Goal: Obtain resource: Obtain resource

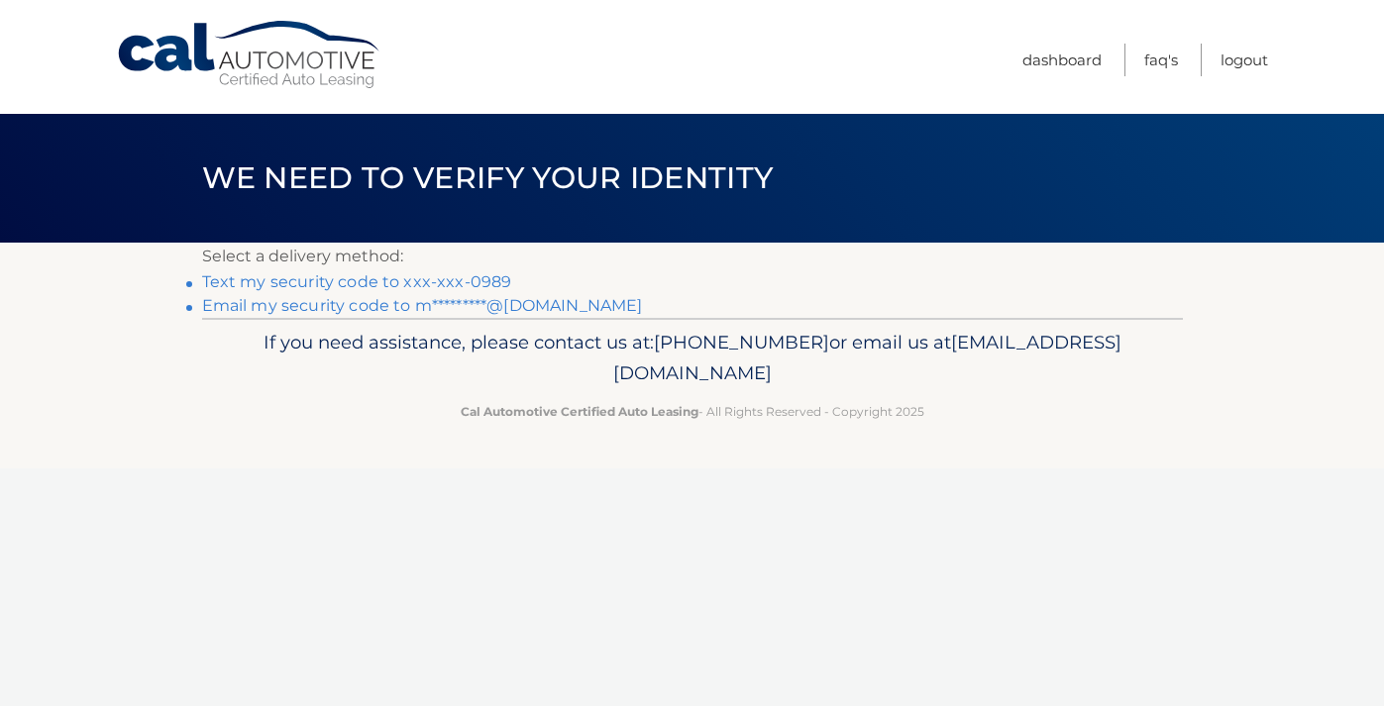
click at [312, 279] on link "Text my security code to xxx-xxx-0989" at bounding box center [357, 281] width 310 height 19
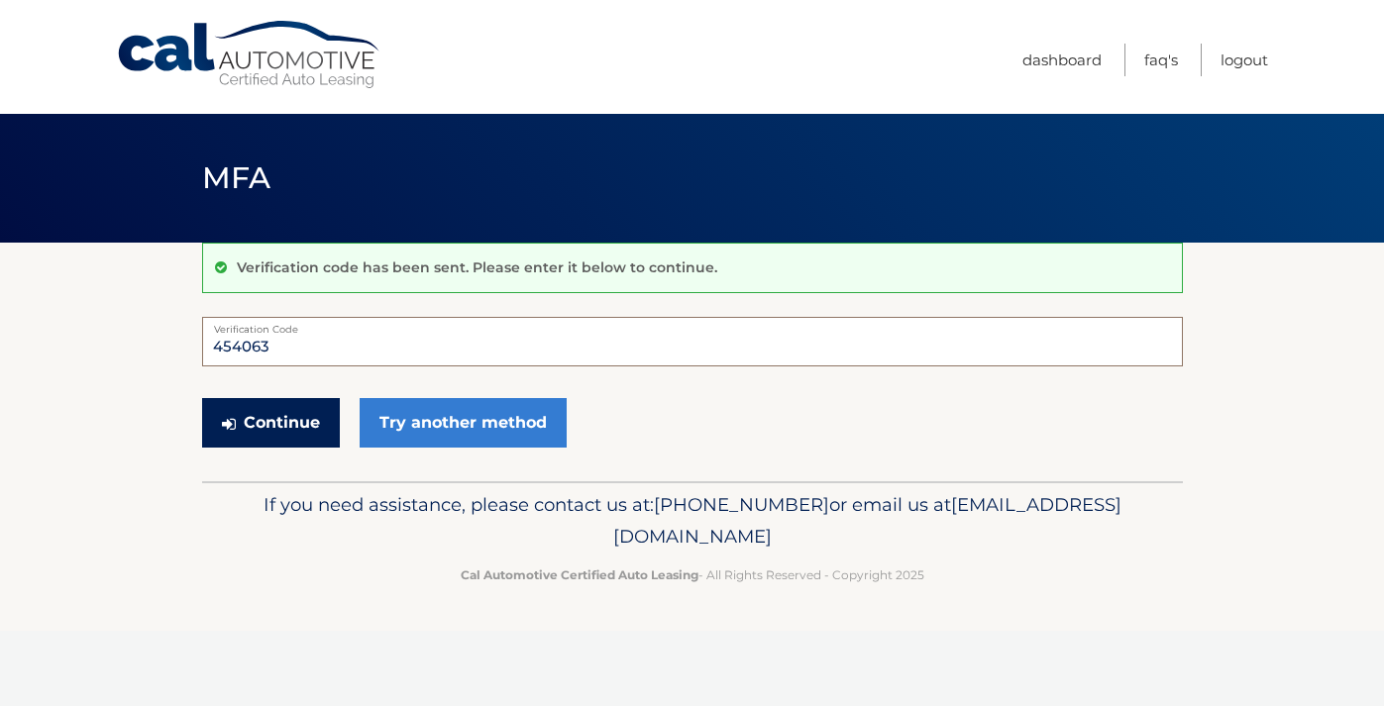
type input "454063"
click at [290, 432] on button "Continue" at bounding box center [271, 423] width 138 height 50
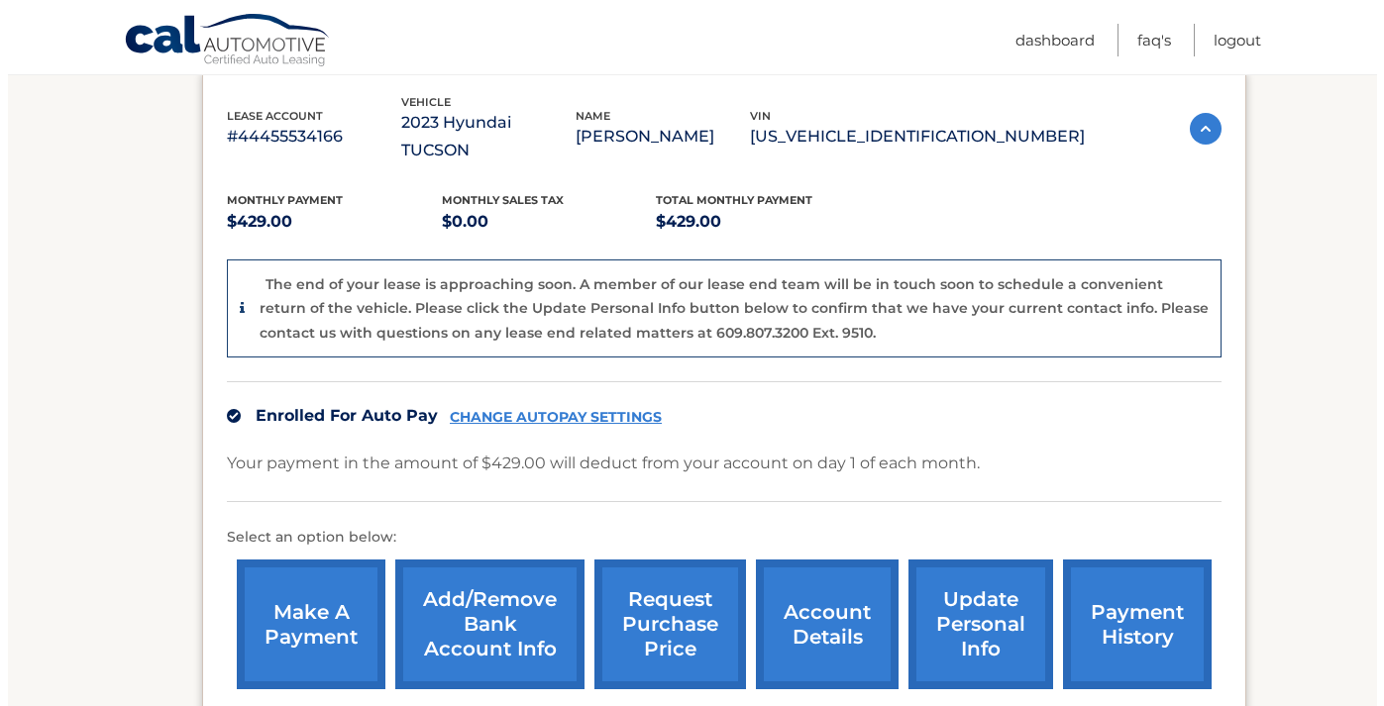
scroll to position [346, 0]
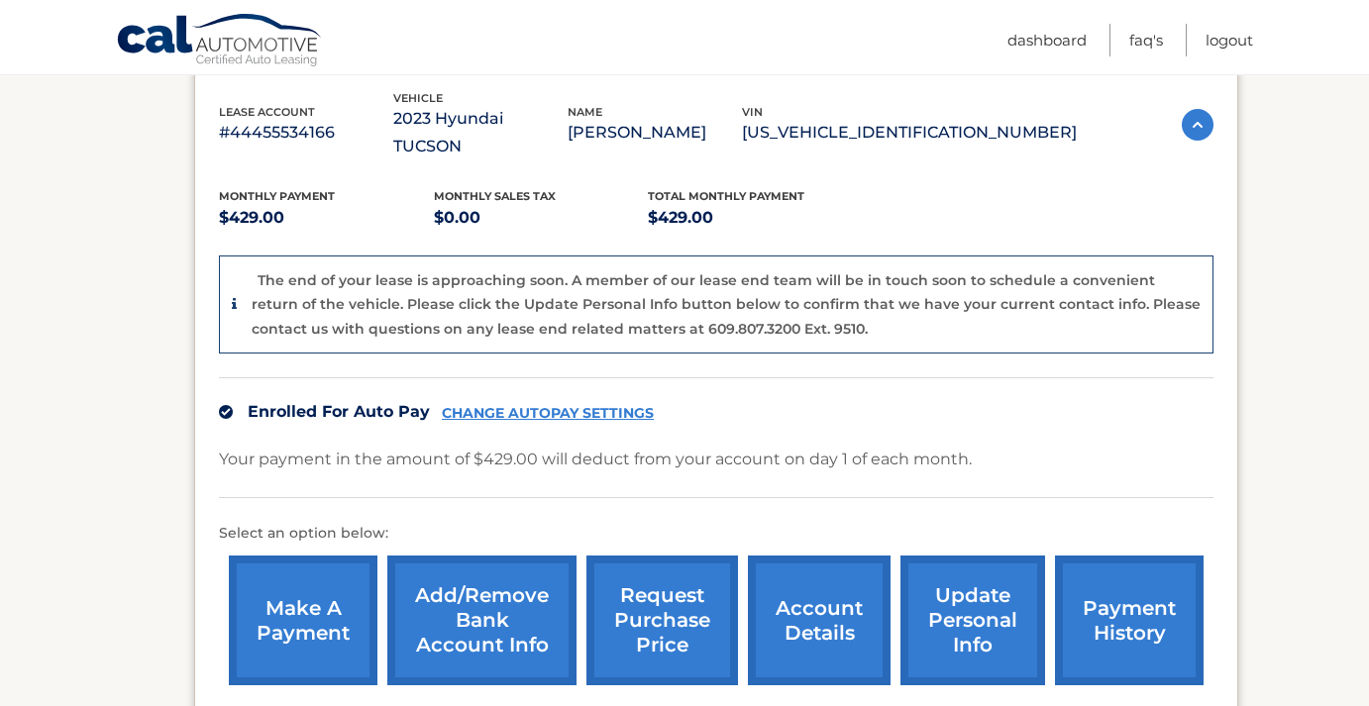
click at [674, 607] on link "request purchase price" at bounding box center [662, 621] width 152 height 130
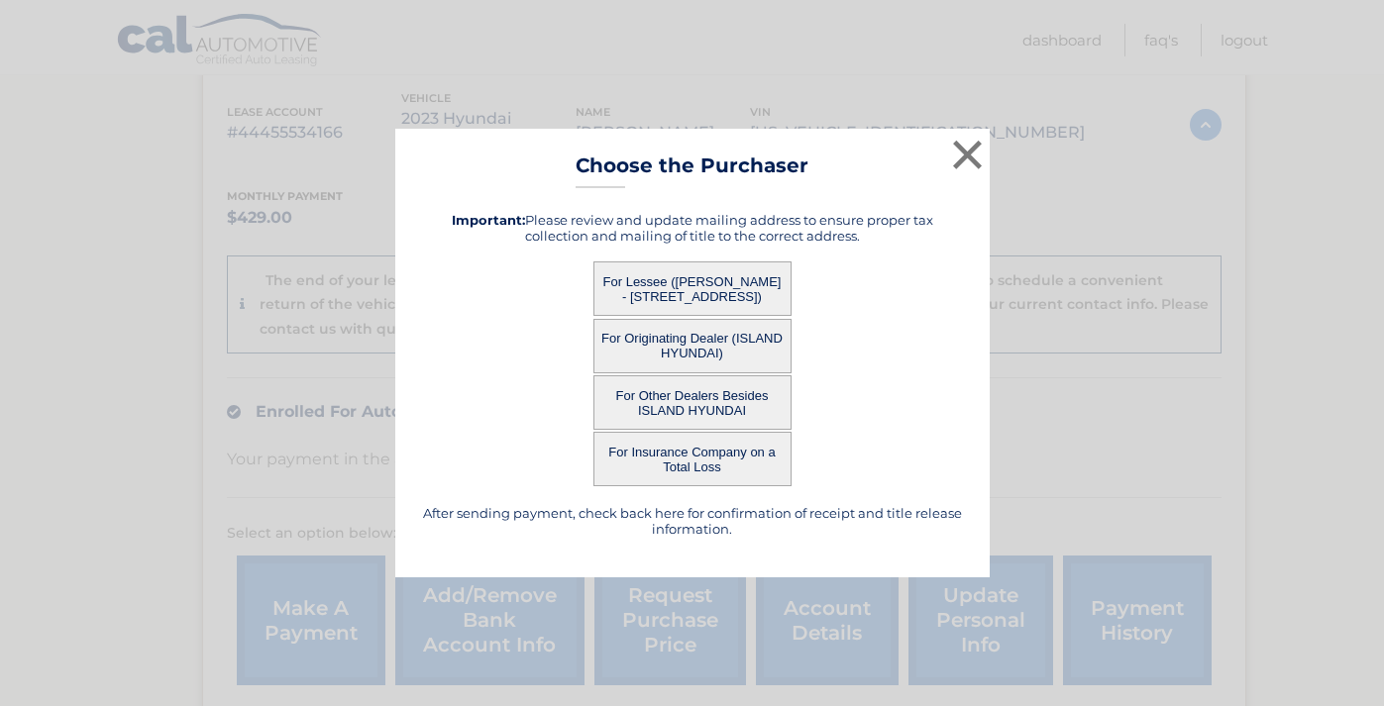
click at [729, 286] on button "For Lessee (MELISSA GERLITZ - 262 BAY 11TH ST, APT 3, BROOKLYN, NY 11228)" at bounding box center [692, 288] width 198 height 54
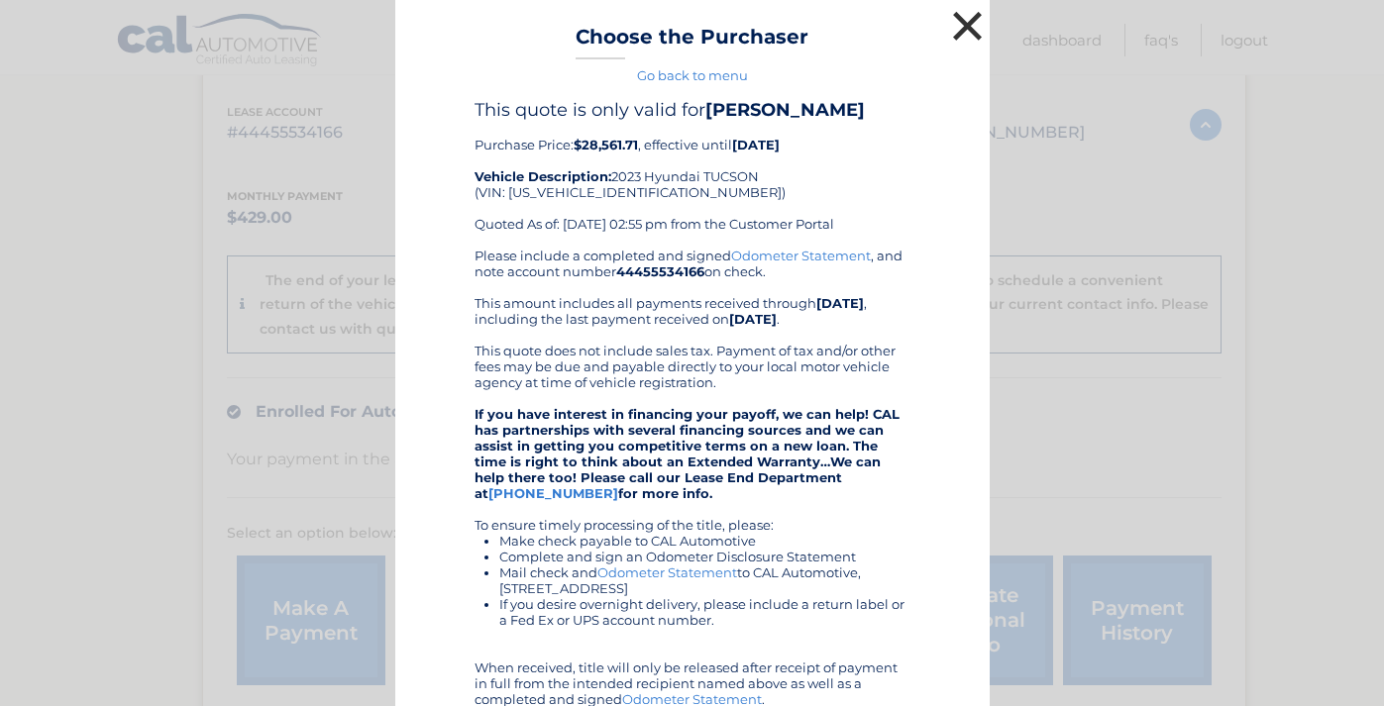
click at [964, 23] on button "×" at bounding box center [968, 26] width 40 height 40
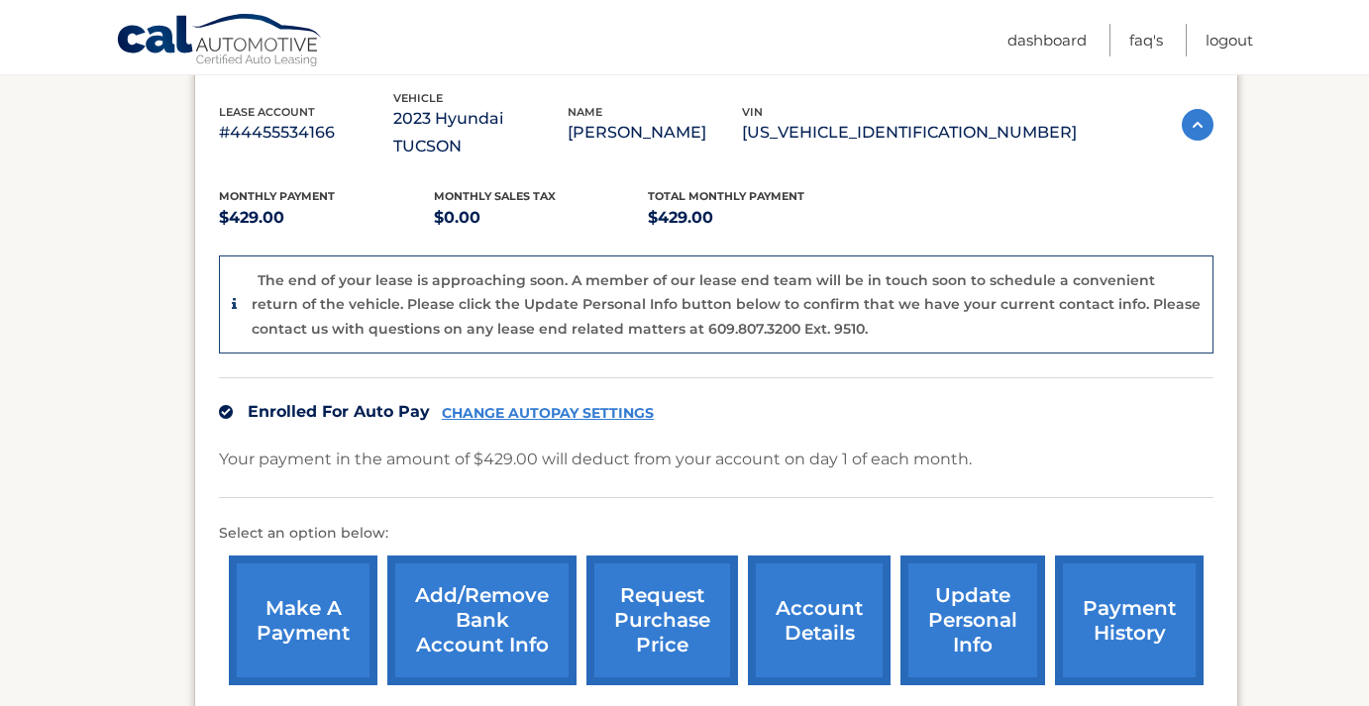
click at [671, 598] on link "request purchase price" at bounding box center [662, 621] width 152 height 130
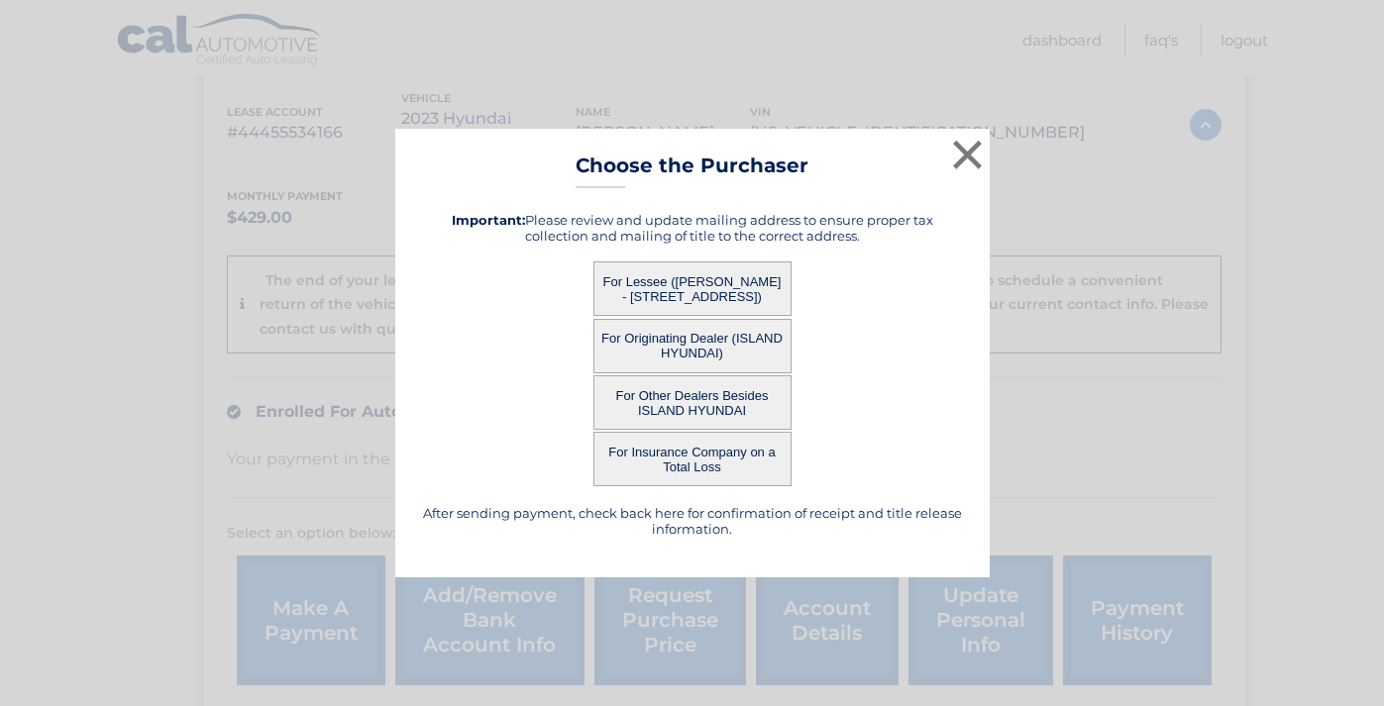
click at [694, 353] on button "For Originating Dealer (ISLAND HYUNDAI)" at bounding box center [692, 346] width 198 height 54
click at [689, 411] on button "For Other Dealers Besides ISLAND HYUNDAI" at bounding box center [692, 402] width 198 height 54
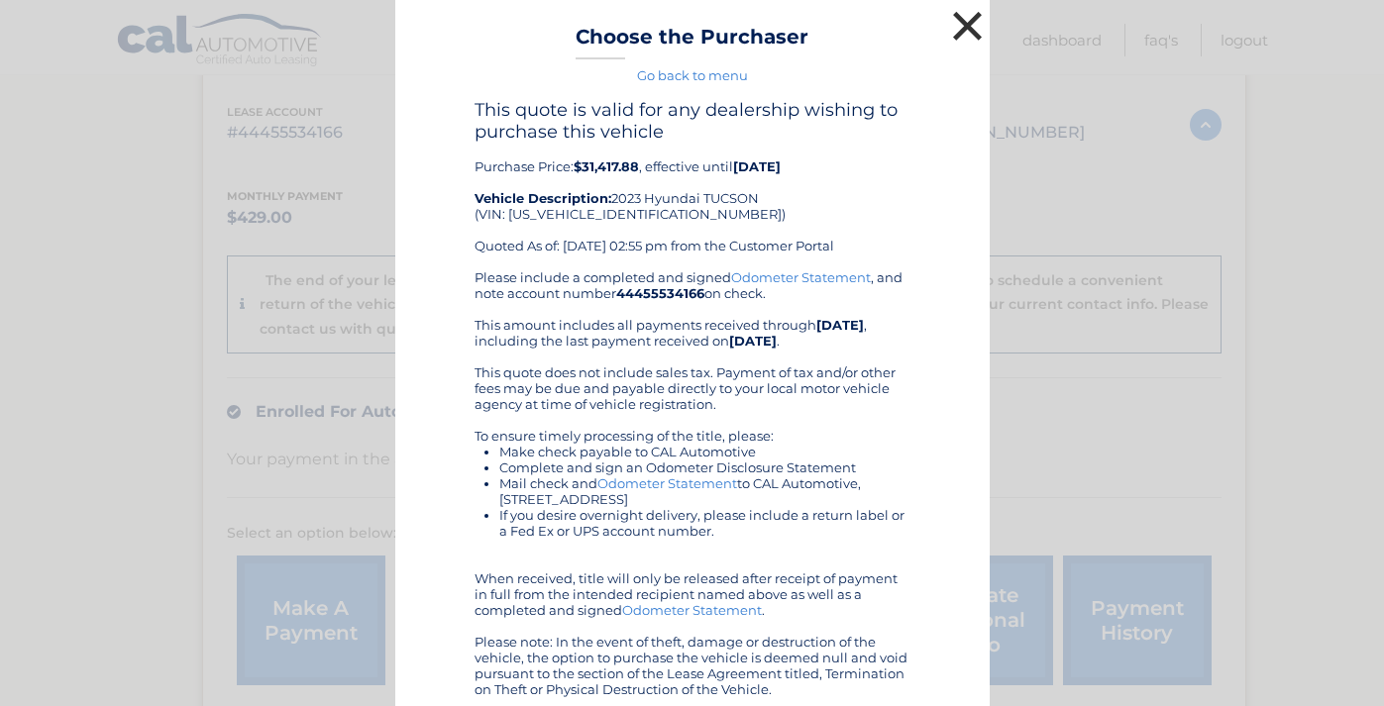
click at [959, 27] on button "×" at bounding box center [968, 26] width 40 height 40
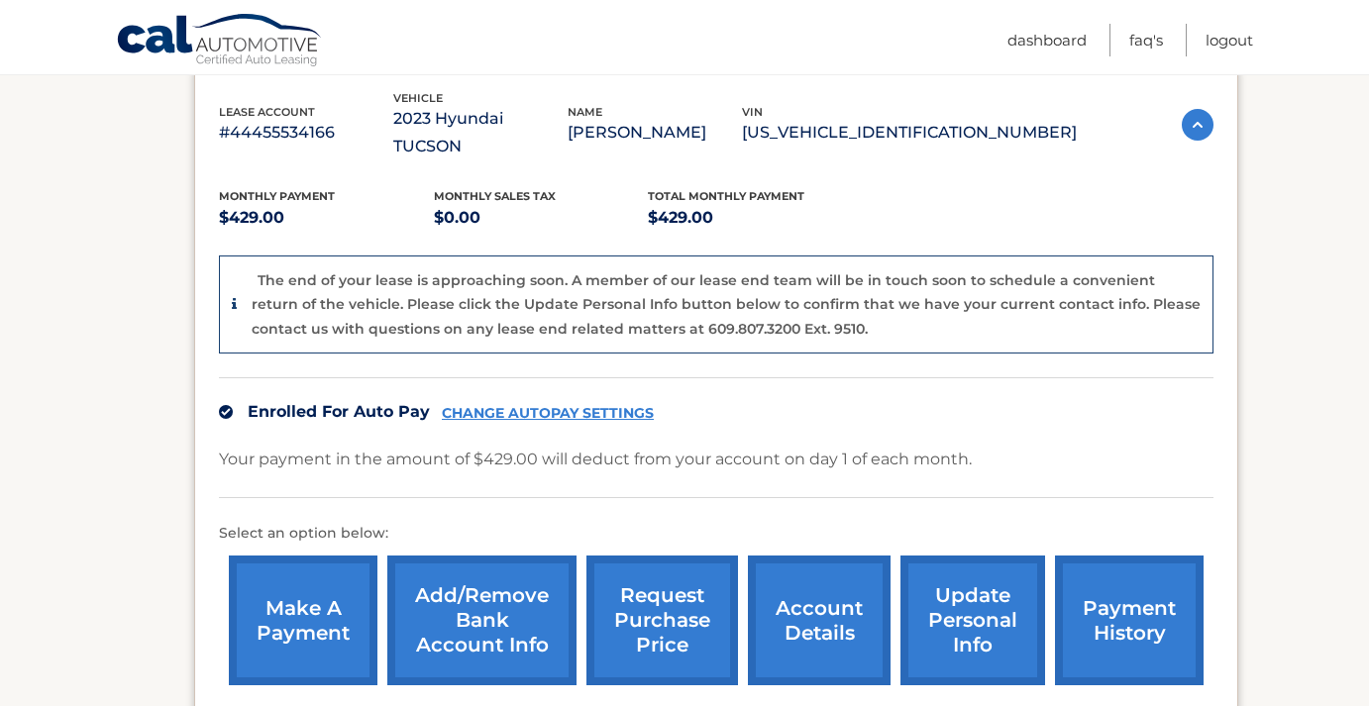
click at [655, 589] on link "request purchase price" at bounding box center [662, 621] width 152 height 130
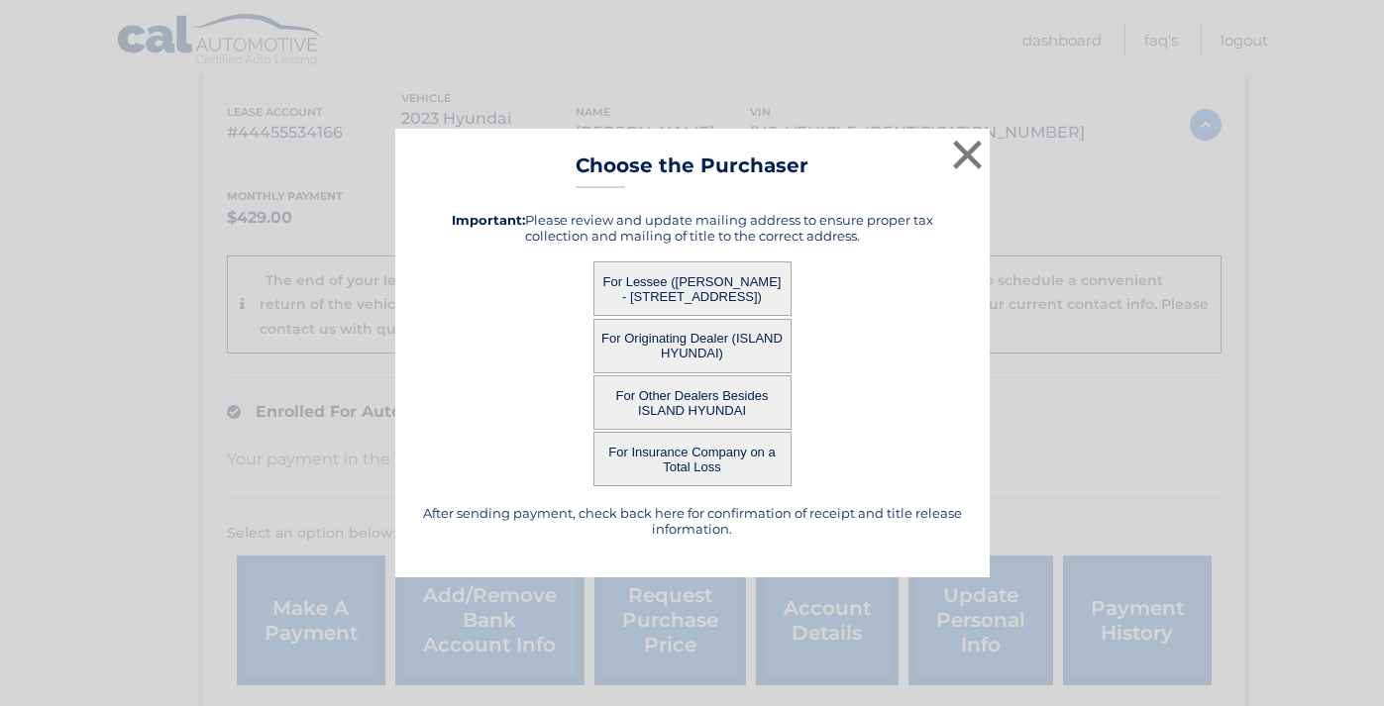
click at [702, 402] on button "For Other Dealers Besides ISLAND HYUNDAI" at bounding box center [692, 402] width 198 height 54
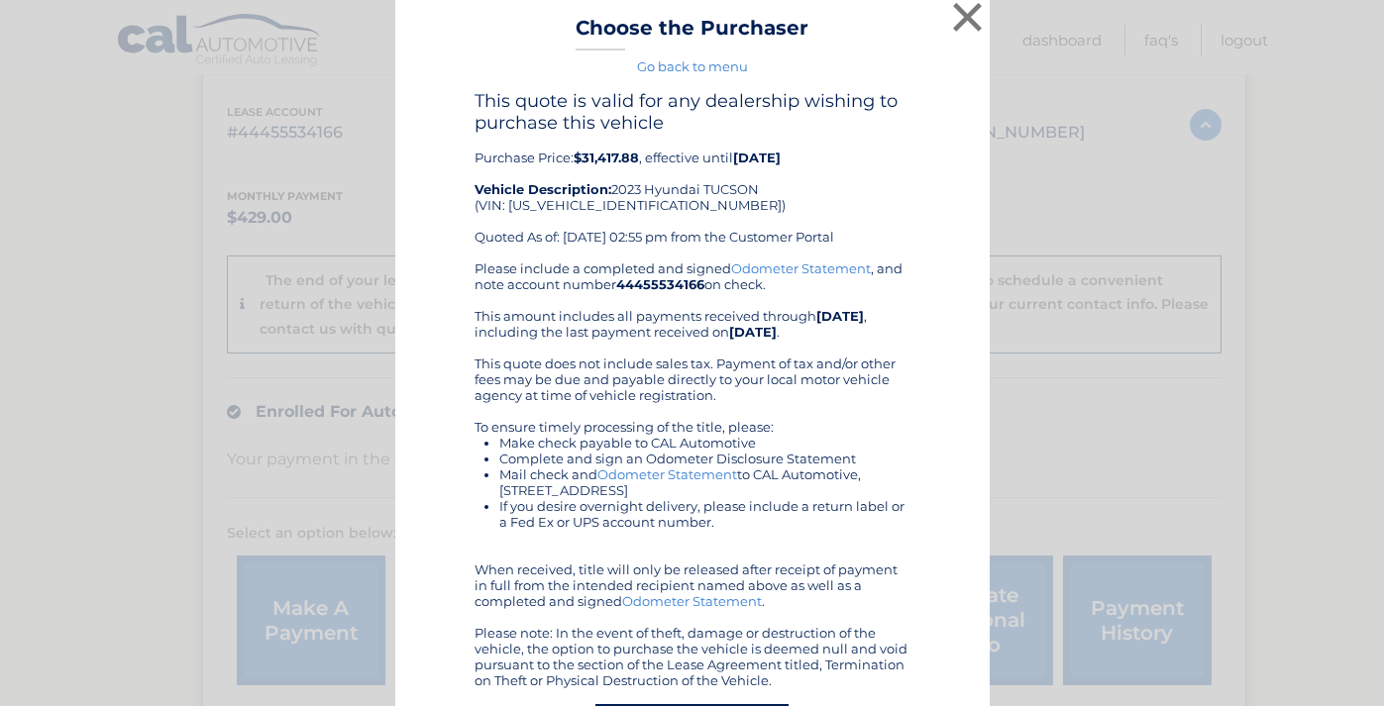
scroll to position [52, 0]
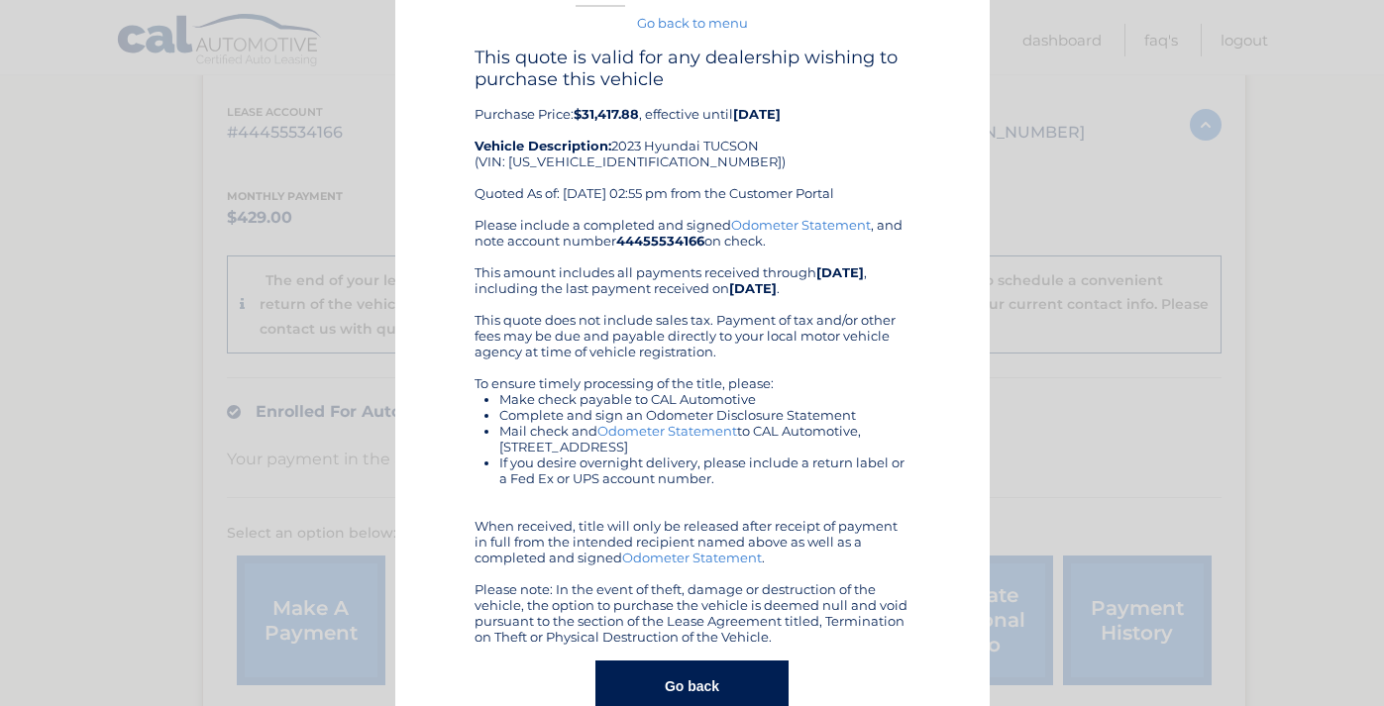
click at [701, 683] on button "Go back" at bounding box center [691, 687] width 193 height 52
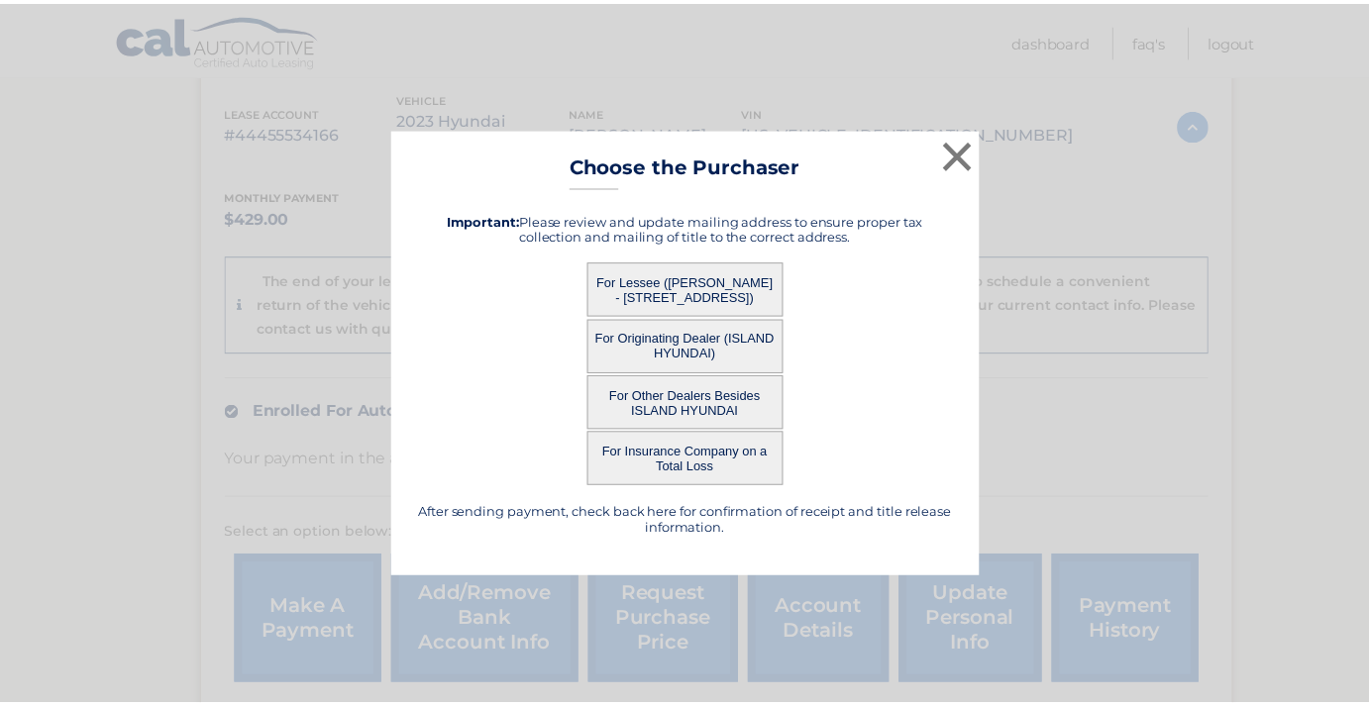
scroll to position [0, 0]
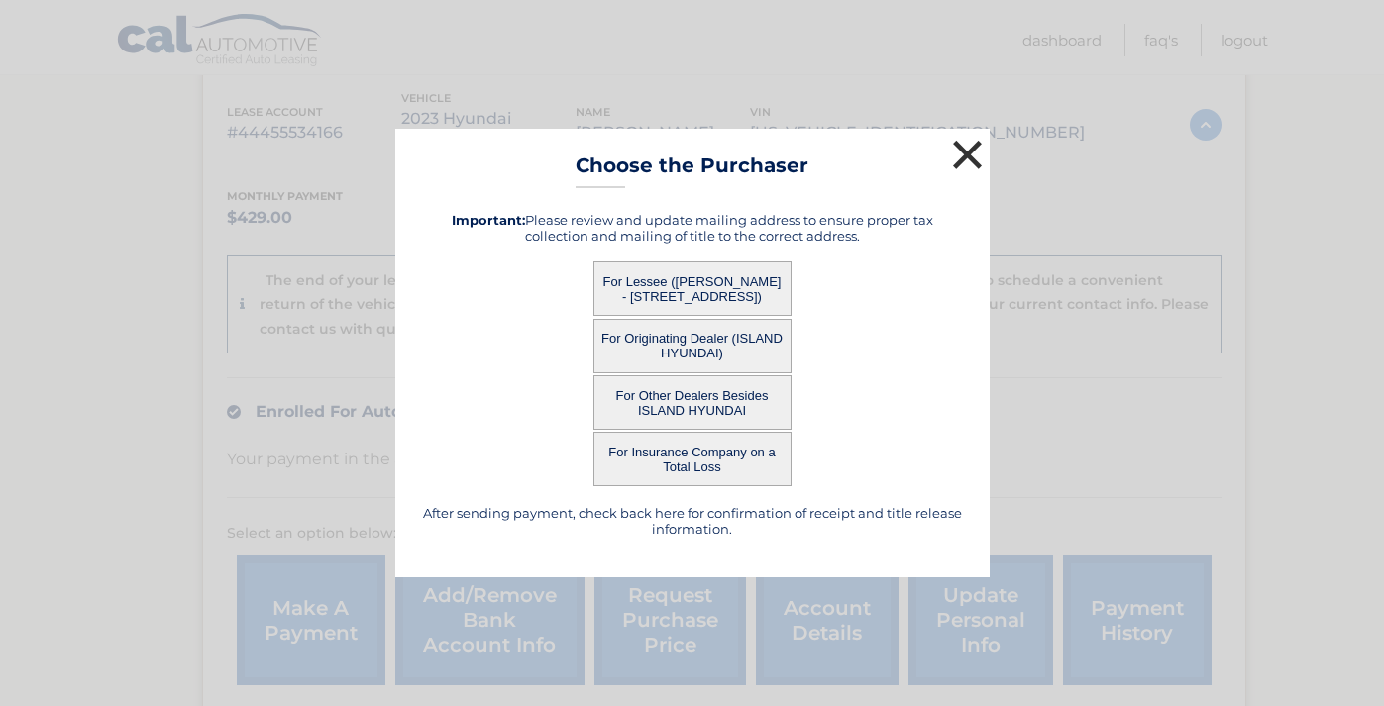
click at [966, 153] on button "×" at bounding box center [968, 155] width 40 height 40
